Goal: Find specific page/section: Find specific page/section

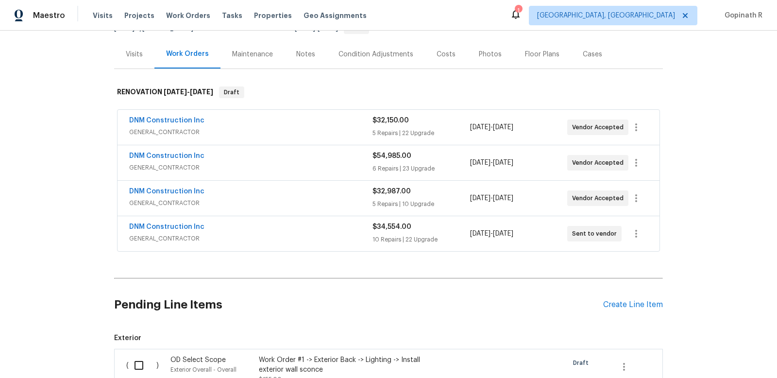
scroll to position [101, 0]
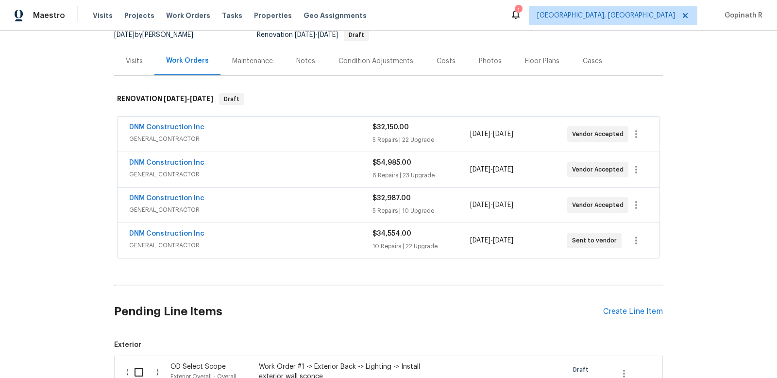
click at [297, 130] on div "DNM Construction Inc" at bounding box center [250, 128] width 243 height 12
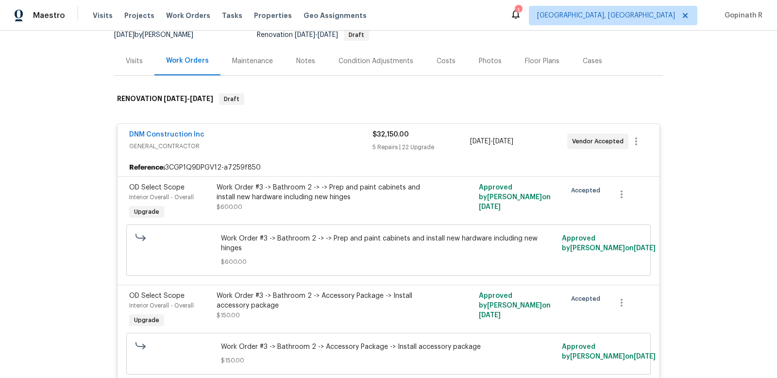
click at [297, 130] on div "DNM Construction Inc" at bounding box center [250, 136] width 243 height 12
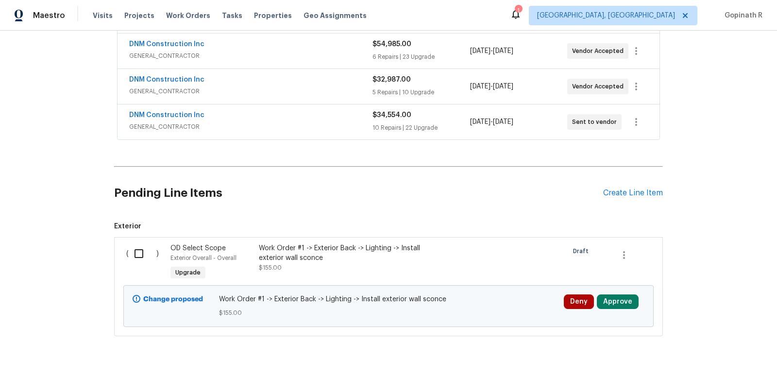
scroll to position [241, 0]
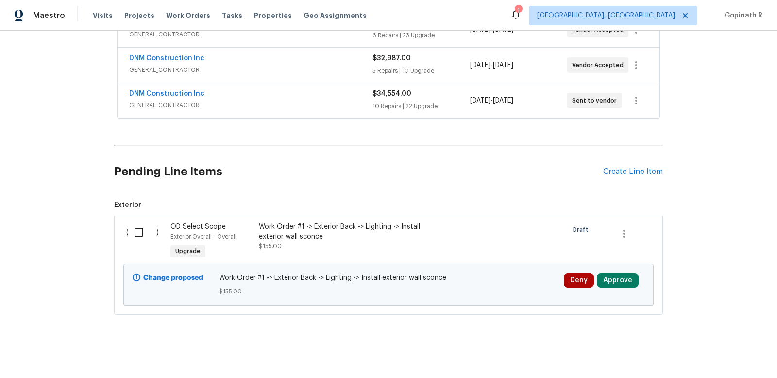
click at [482, 348] on div "Back to all projects [STREET_ADDRESS] 3 Beds | 2 Baths | Total: 1158 ft² | Abov…" at bounding box center [388, 204] width 777 height 347
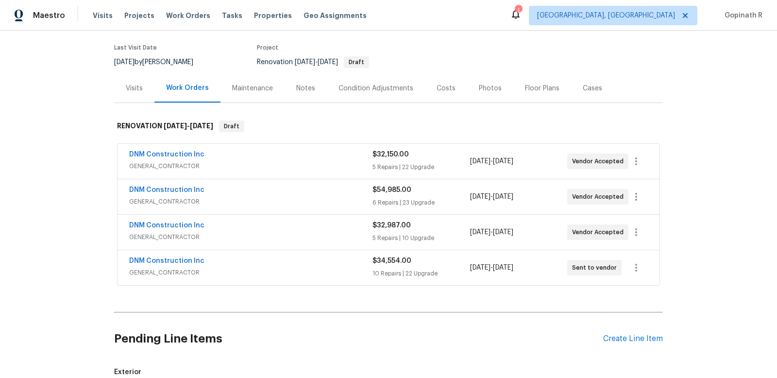
scroll to position [69, 0]
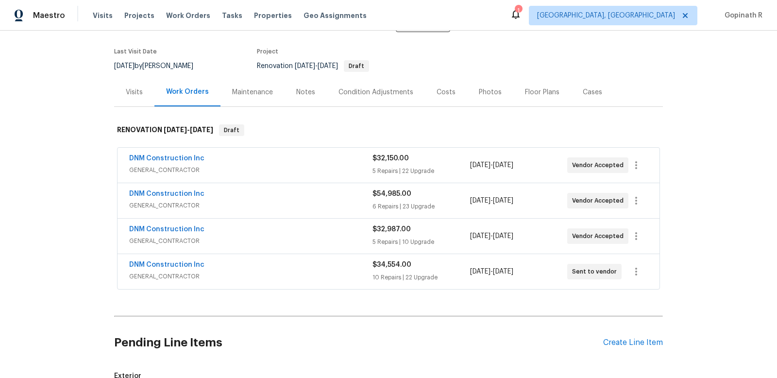
click at [279, 165] on span "GENERAL_CONTRACTOR" at bounding box center [250, 170] width 243 height 10
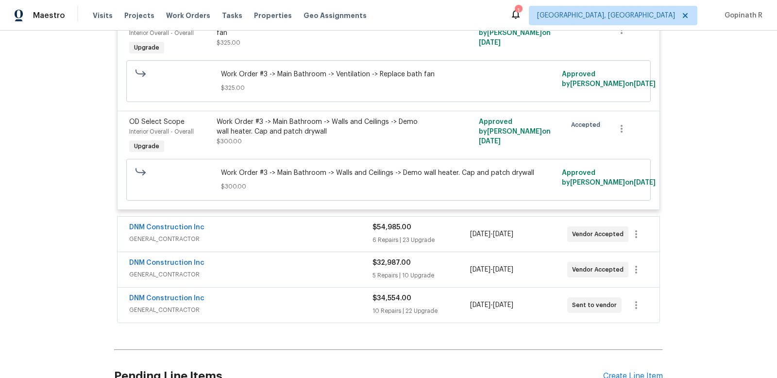
scroll to position [2894, 0]
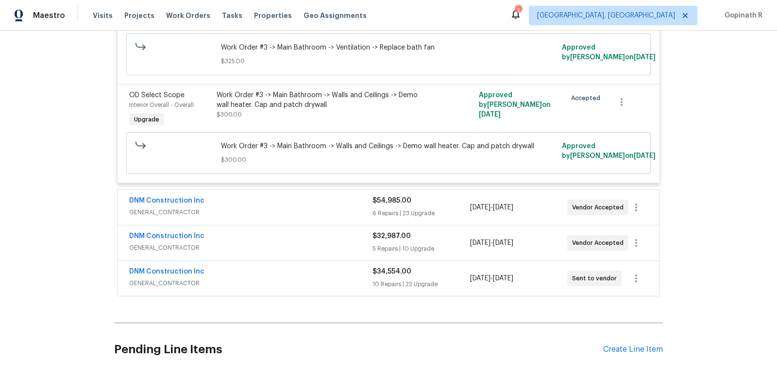
click at [311, 196] on div "DNM Construction Inc" at bounding box center [250, 202] width 243 height 12
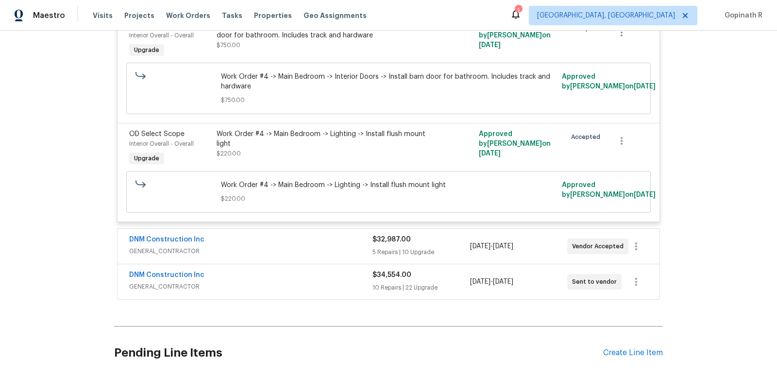
scroll to position [5970, 0]
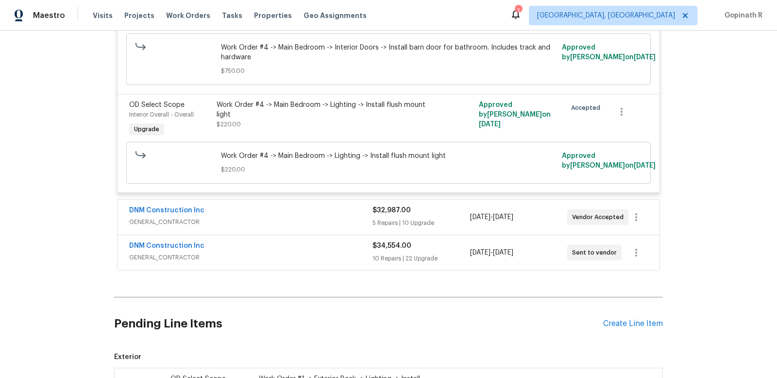
click at [331, 206] on div "DNM Construction Inc" at bounding box center [250, 212] width 243 height 12
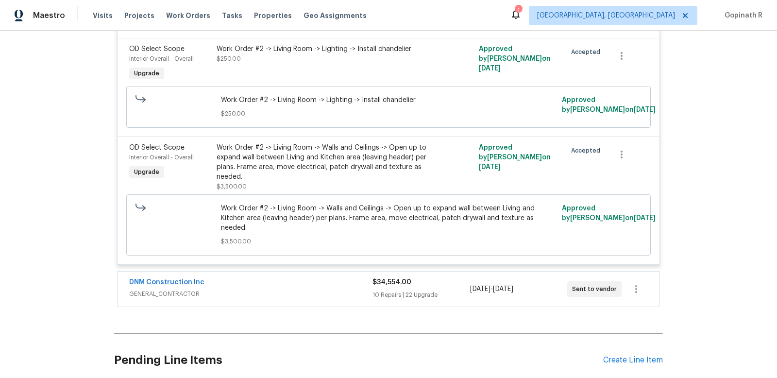
scroll to position [7604, 0]
click at [309, 276] on div "DNM Construction Inc" at bounding box center [250, 282] width 243 height 12
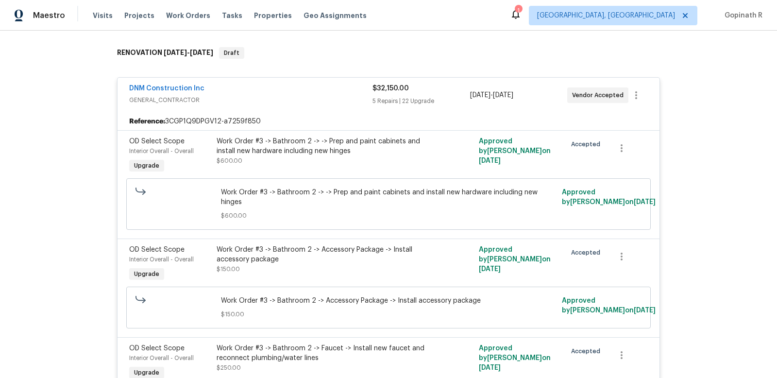
scroll to position [151, 0]
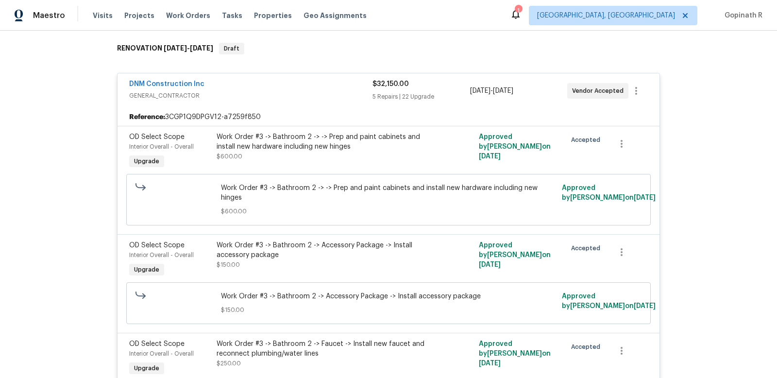
click at [240, 97] on span "GENERAL_CONTRACTOR" at bounding box center [250, 96] width 243 height 10
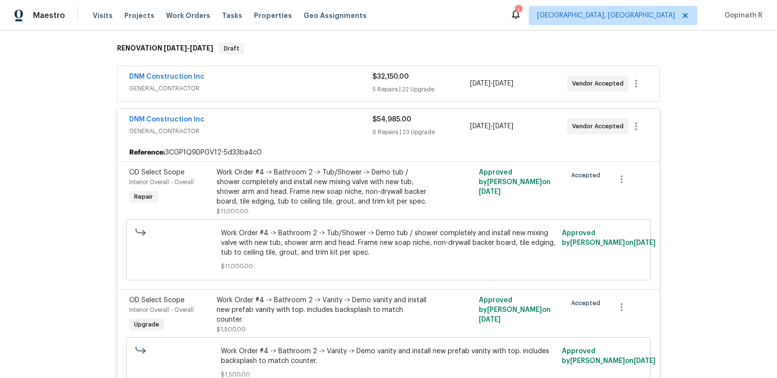
click at [246, 129] on span "GENERAL_CONTRACTOR" at bounding box center [250, 131] width 243 height 10
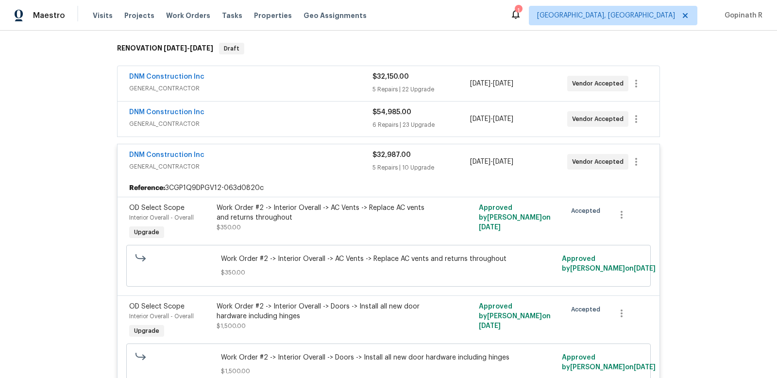
click at [247, 160] on div "DNM Construction Inc" at bounding box center [250, 156] width 243 height 12
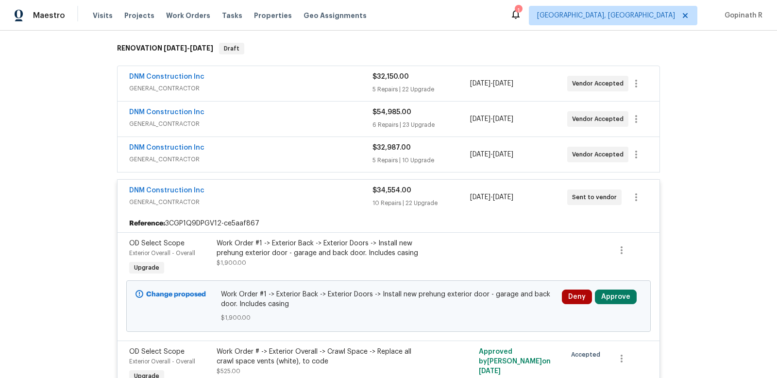
click at [254, 195] on div "DNM Construction Inc" at bounding box center [250, 192] width 243 height 12
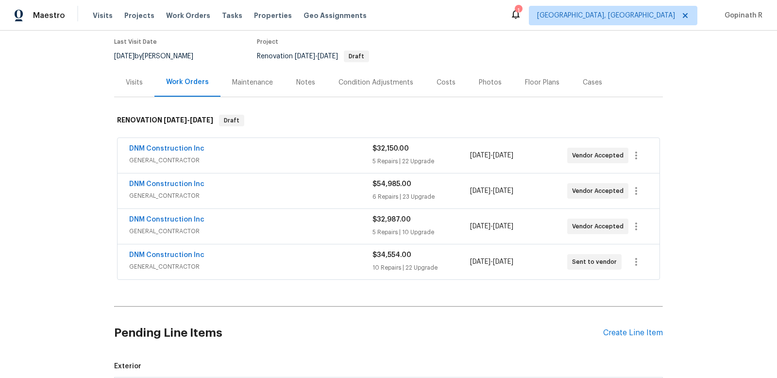
scroll to position [128, 0]
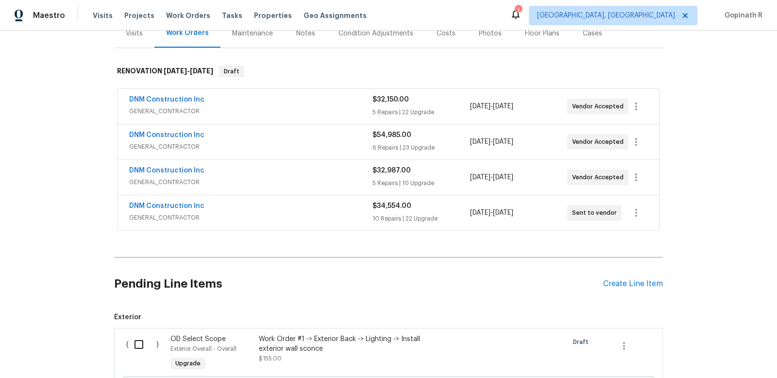
click at [360, 206] on div "DNM Construction Inc" at bounding box center [250, 207] width 243 height 12
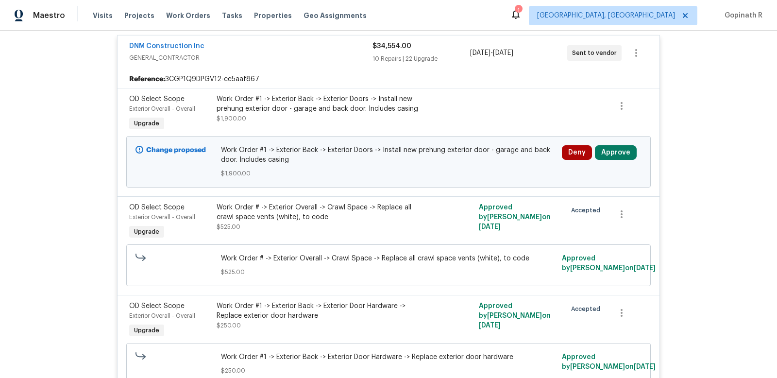
scroll to position [0, 0]
